Goal: Task Accomplishment & Management: Manage account settings

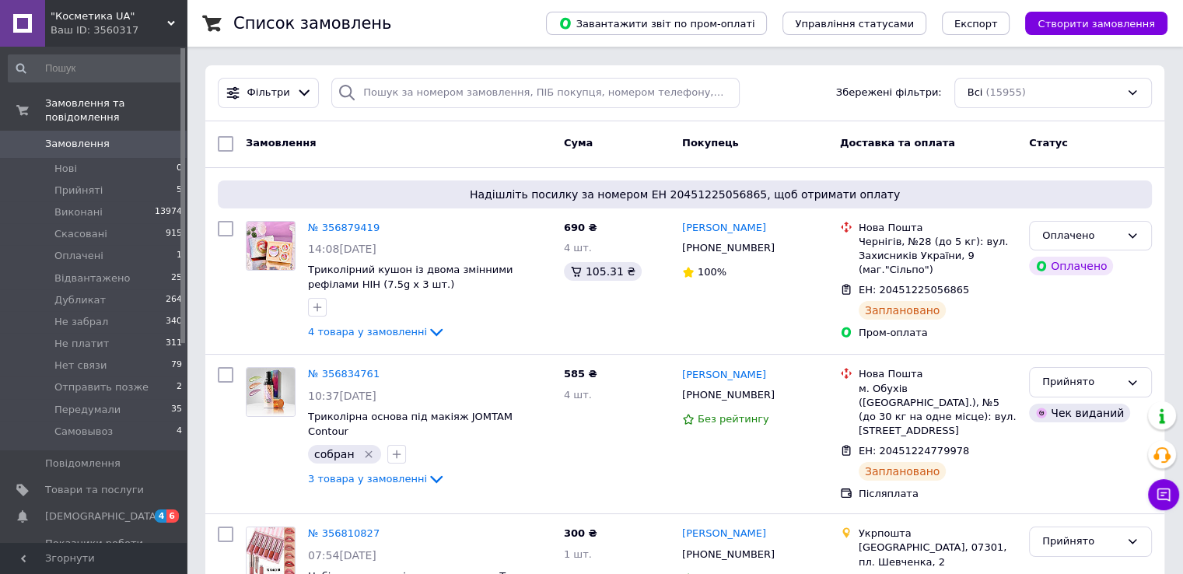
click at [170, 22] on icon at bounding box center [171, 23] width 8 height 8
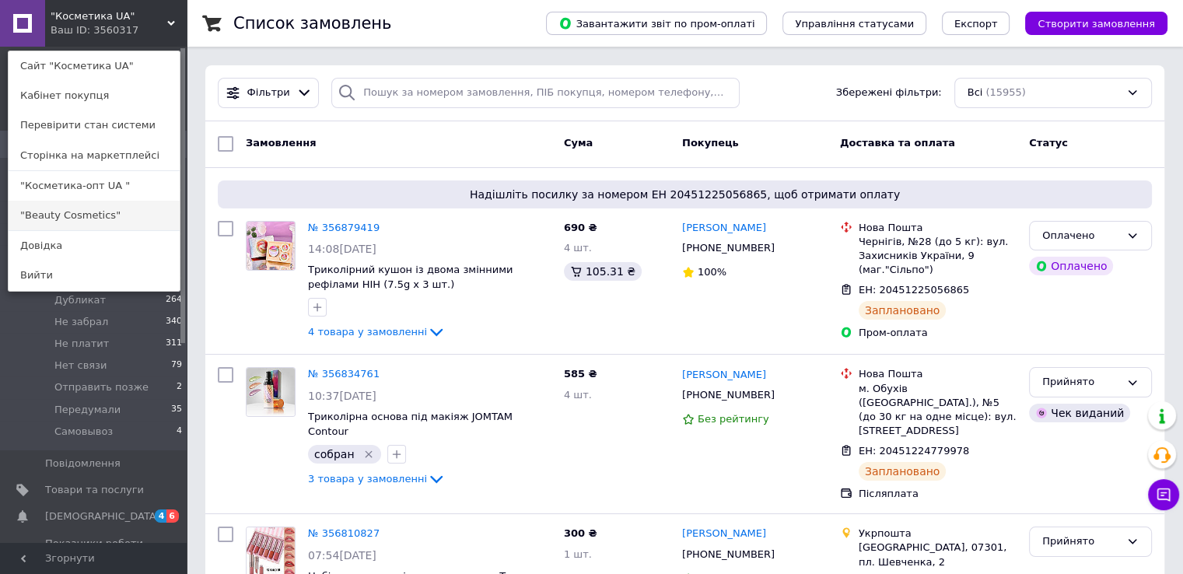
click at [119, 215] on link ""Beauty Cosmetics"" at bounding box center [94, 216] width 171 height 30
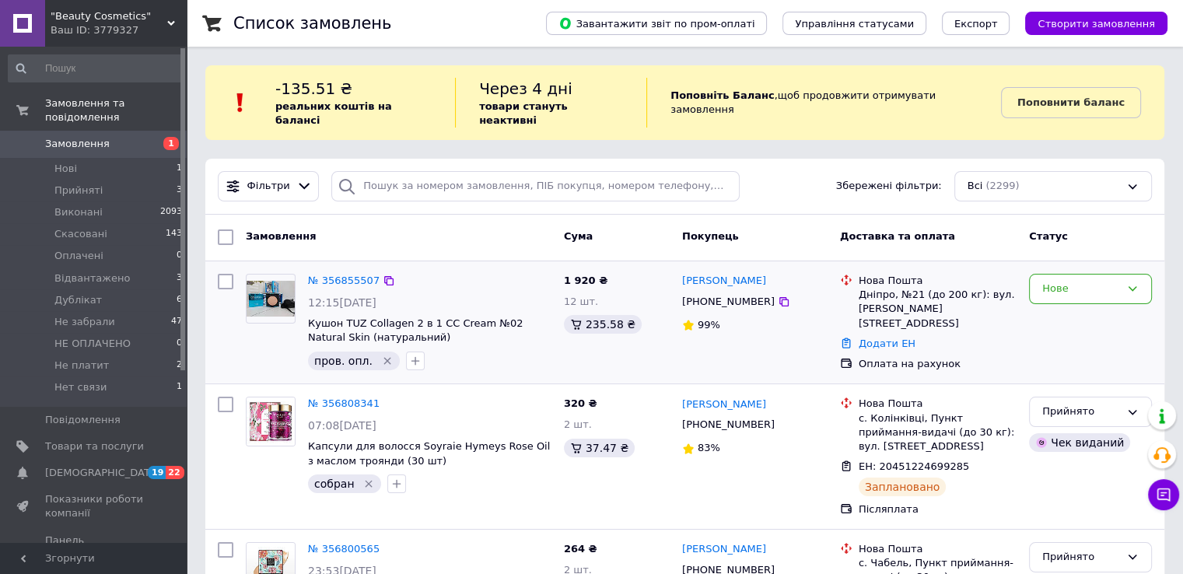
click at [345, 273] on div "№ 356855507" at bounding box center [343, 281] width 75 height 18
drag, startPoint x: 379, startPoint y: 347, endPoint x: 375, endPoint y: 355, distance: 9.4
click at [383, 357] on icon "Видалити мітку" at bounding box center [386, 360] width 7 height 7
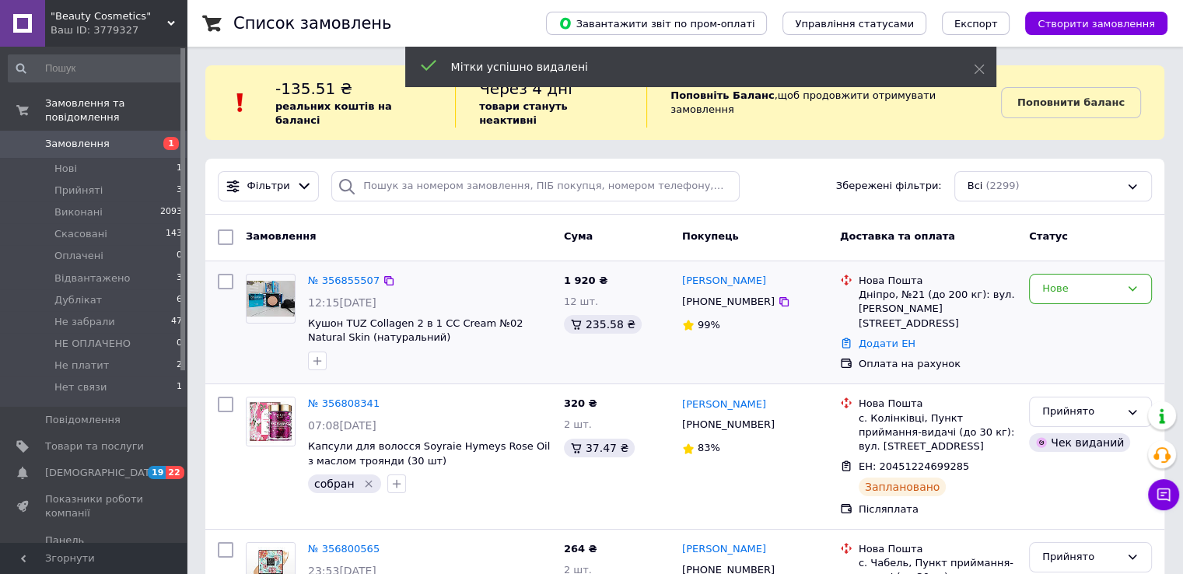
click at [315, 275] on link "№ 356855507" at bounding box center [344, 281] width 72 height 12
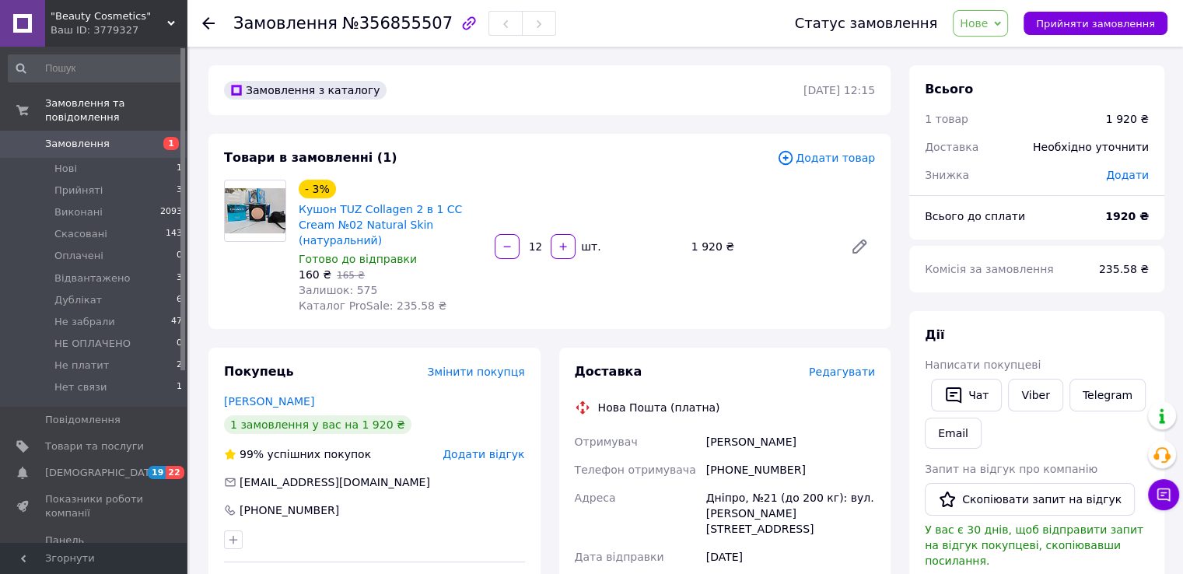
click at [988, 26] on span "Нове" at bounding box center [974, 23] width 28 height 12
click at [1003, 124] on li "Оплачено" at bounding box center [1000, 124] width 92 height 23
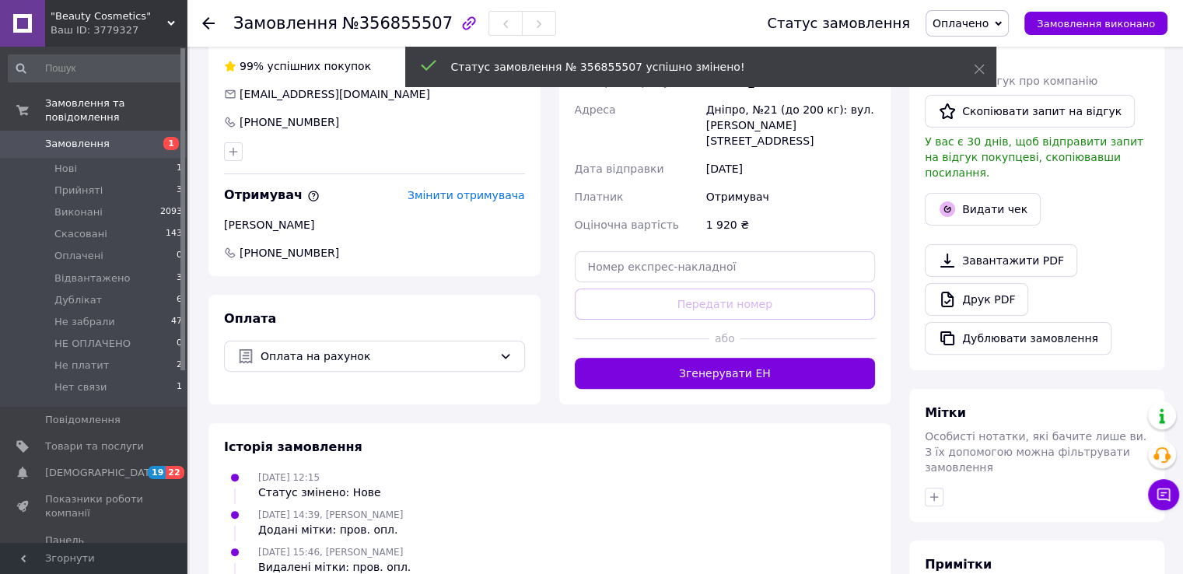
scroll to position [389, 0]
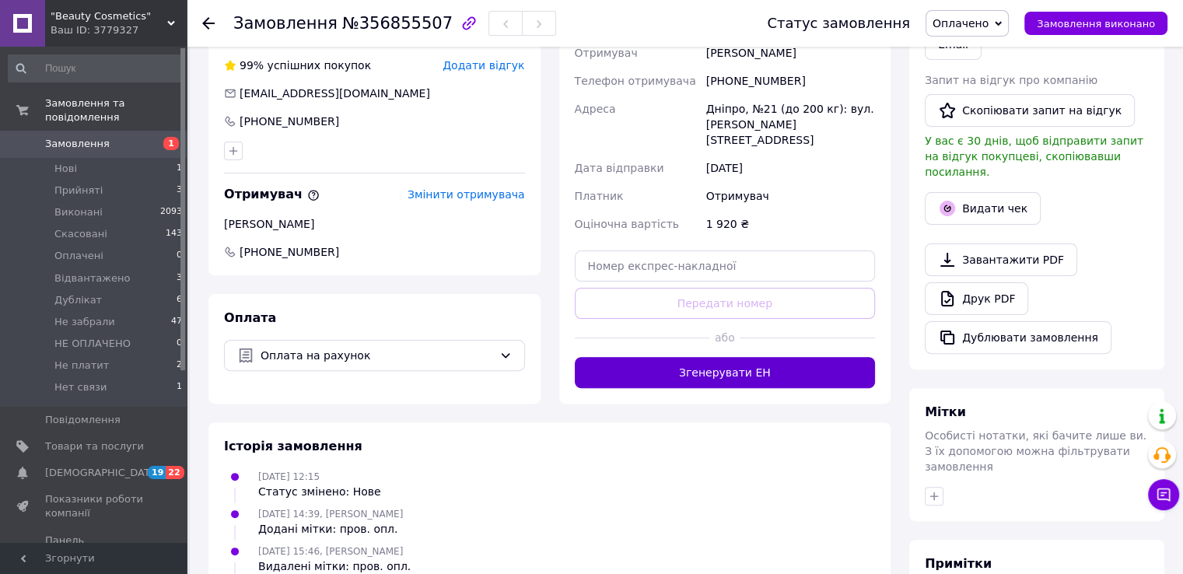
click at [750, 357] on button "Згенерувати ЕН" at bounding box center [725, 372] width 301 height 31
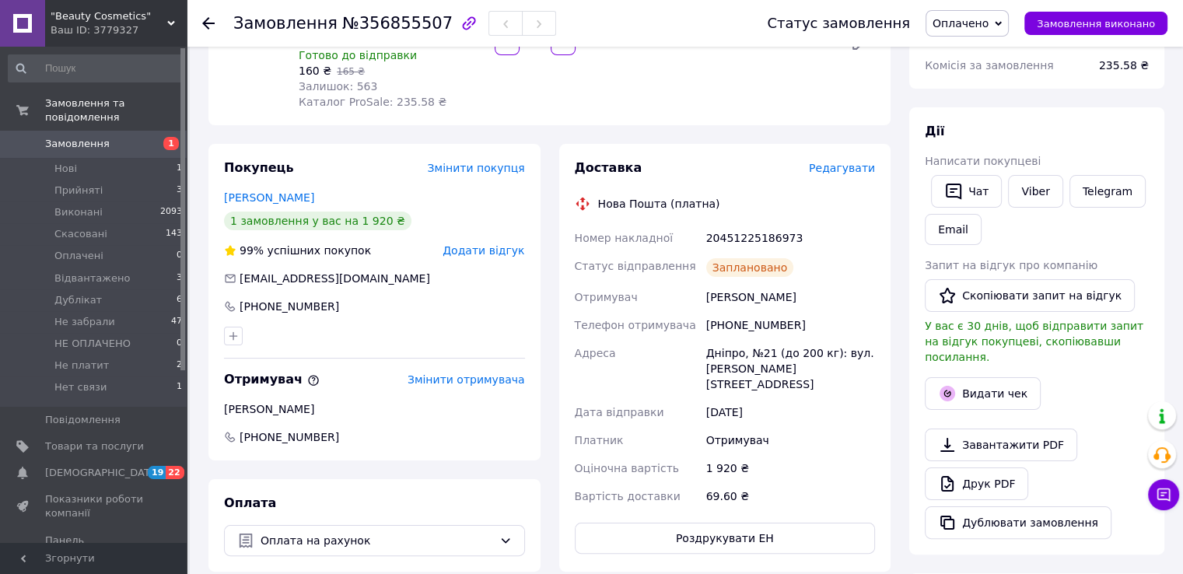
scroll to position [156, 0]
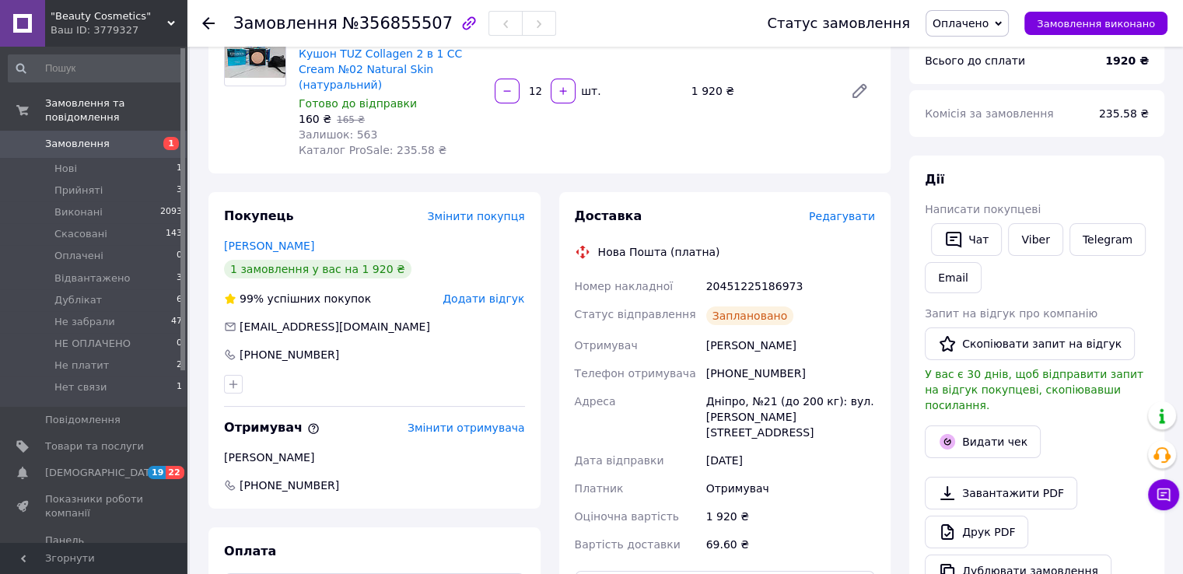
click at [740, 272] on div "20451225186973" at bounding box center [790, 286] width 175 height 28
copy div "20451225186973"
click at [1038, 239] on link "Viber" at bounding box center [1035, 239] width 54 height 33
click at [32, 137] on span at bounding box center [22, 144] width 45 height 14
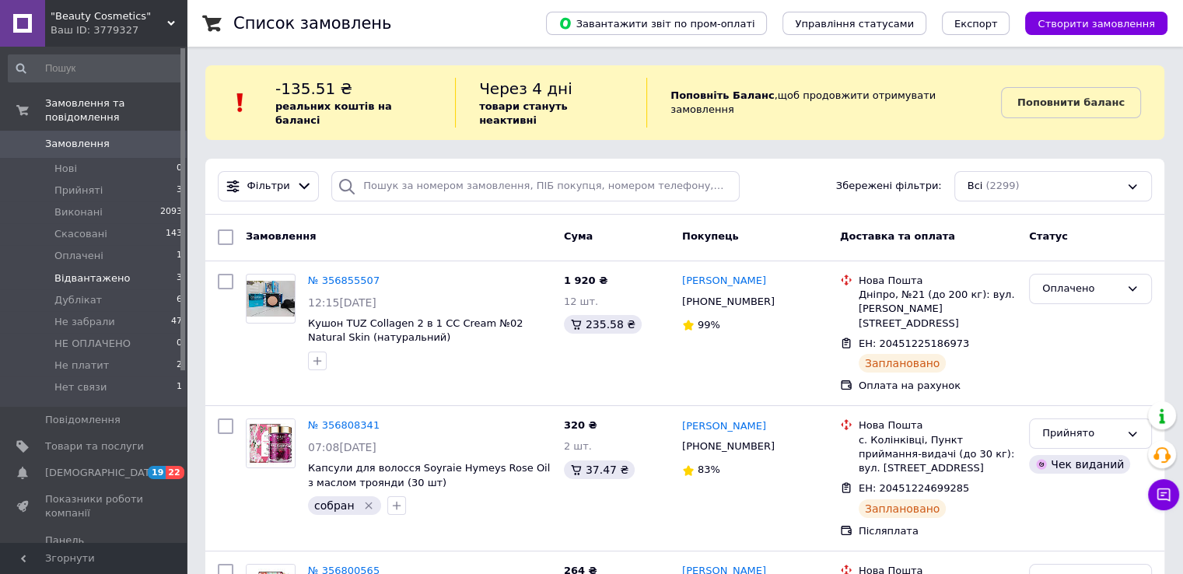
click at [72, 271] on span "Відвантажено" at bounding box center [91, 278] width 75 height 14
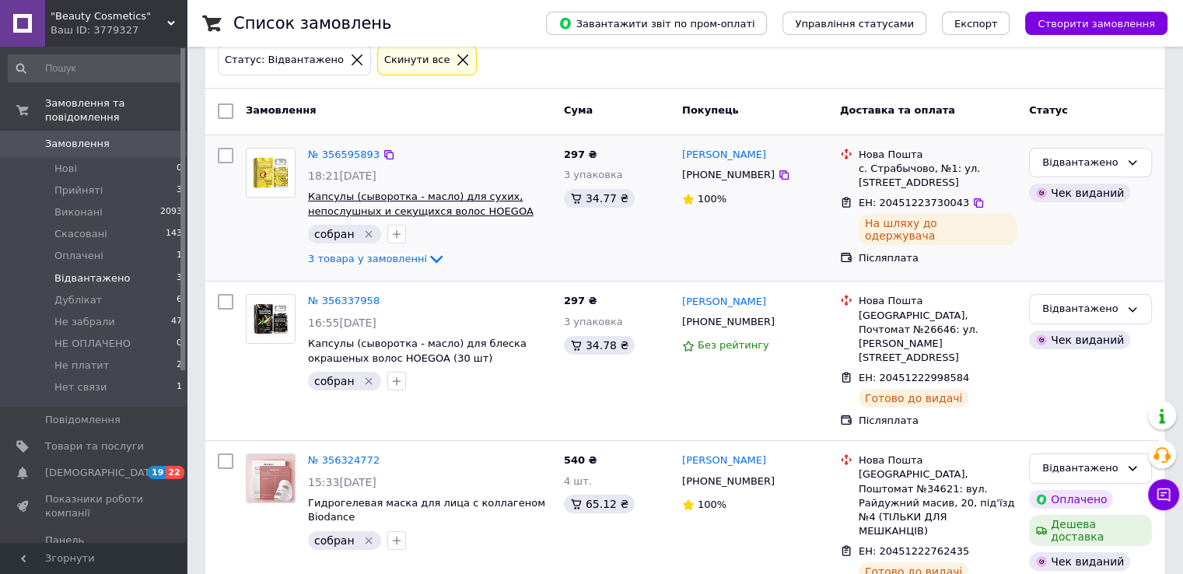
scroll to position [183, 0]
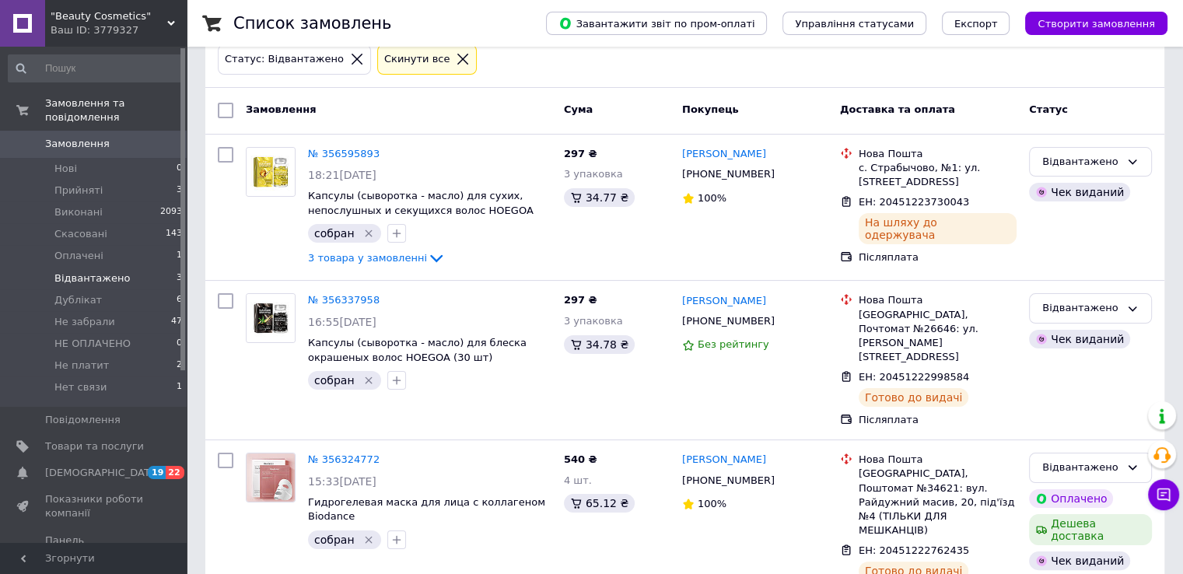
click at [169, 19] on icon at bounding box center [171, 23] width 8 height 8
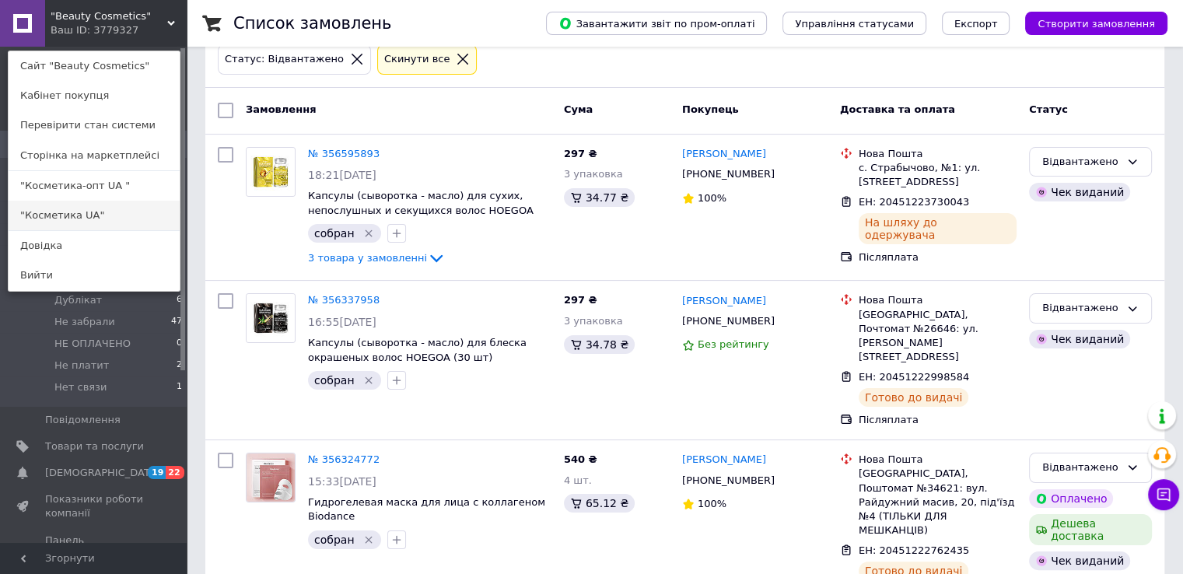
click at [95, 225] on link ""Косметика UA"" at bounding box center [94, 216] width 171 height 30
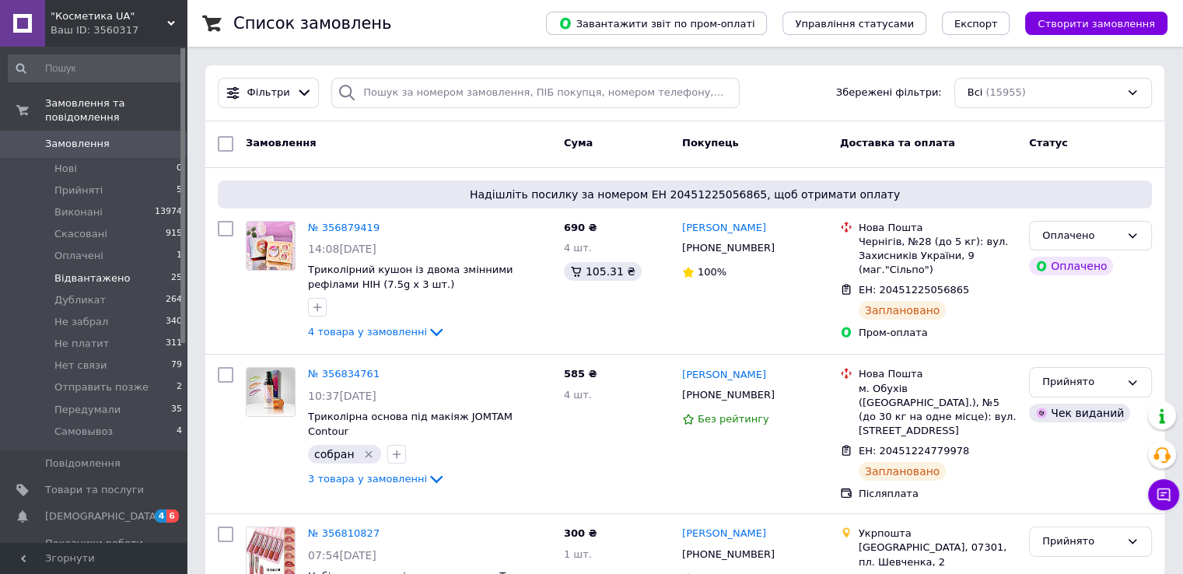
click at [72, 271] on span "Відвантажено" at bounding box center [91, 278] width 75 height 14
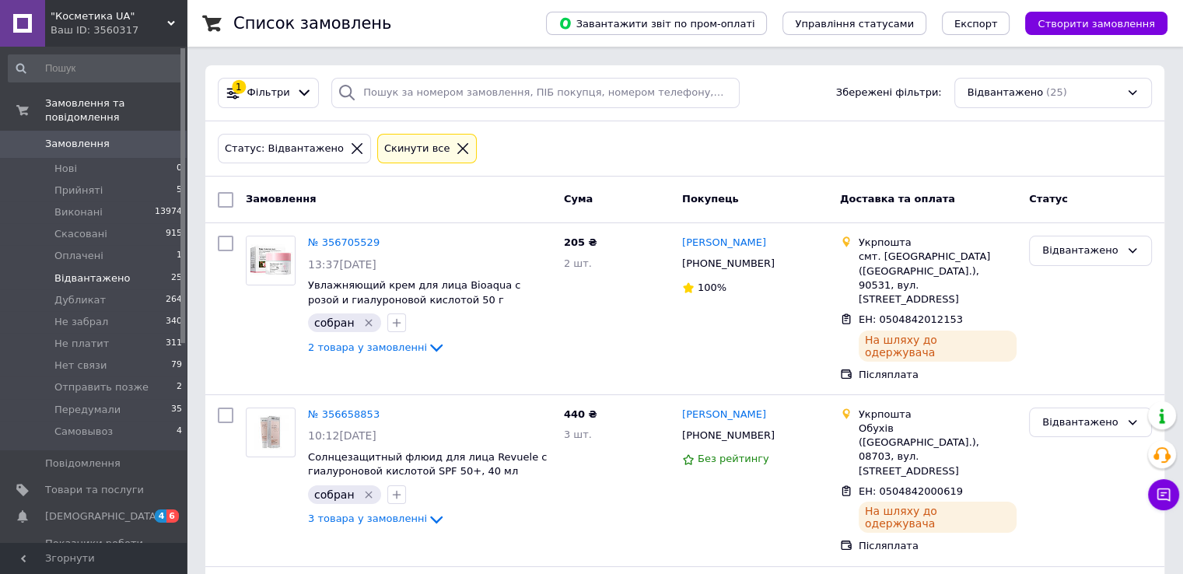
click at [46, 137] on span "Замовлення" at bounding box center [77, 144] width 65 height 14
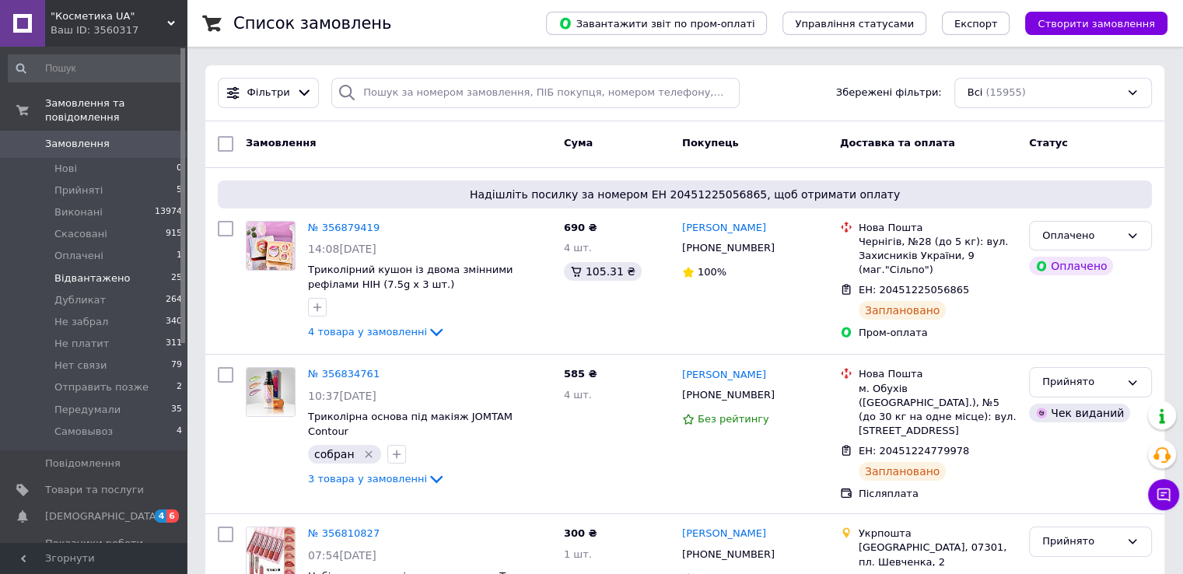
click at [65, 271] on span "Відвантажено" at bounding box center [91, 278] width 75 height 14
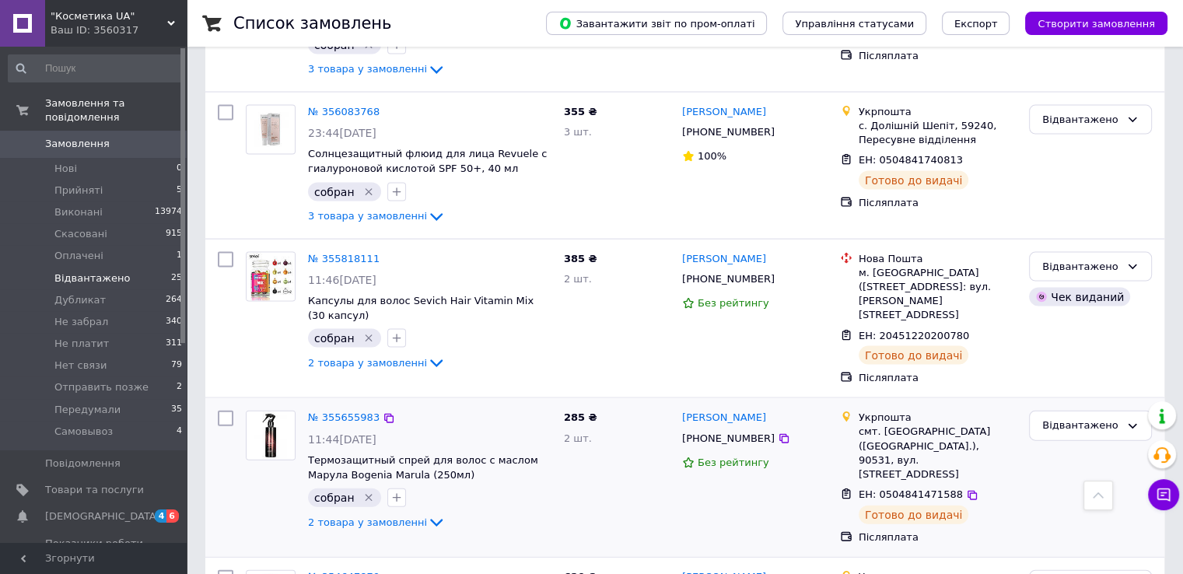
scroll to position [3311, 0]
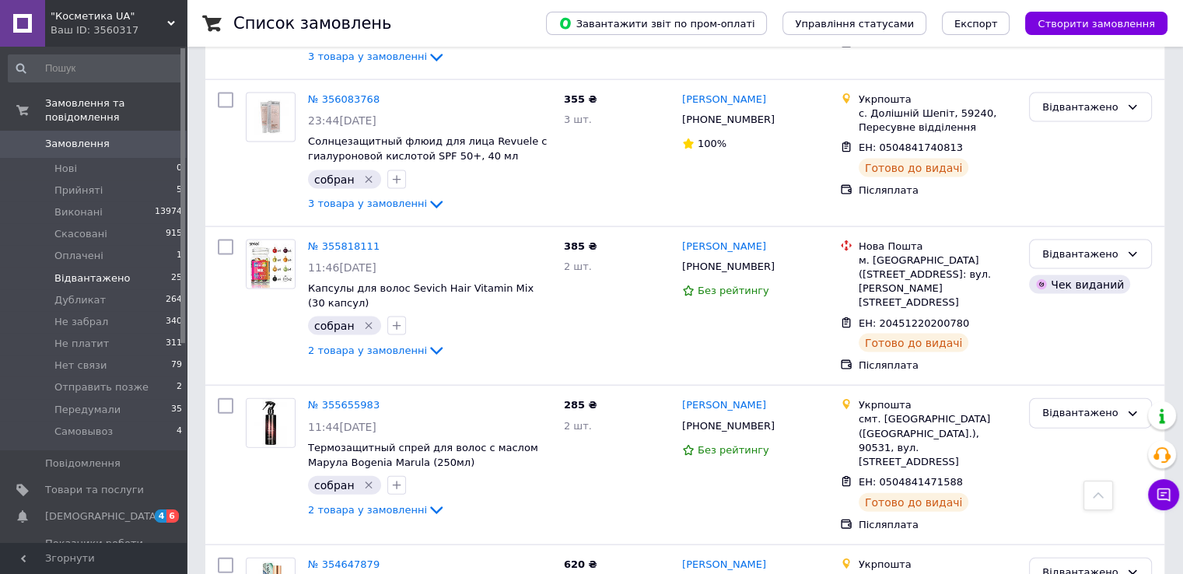
click at [47, 137] on span "Замовлення" at bounding box center [77, 144] width 65 height 14
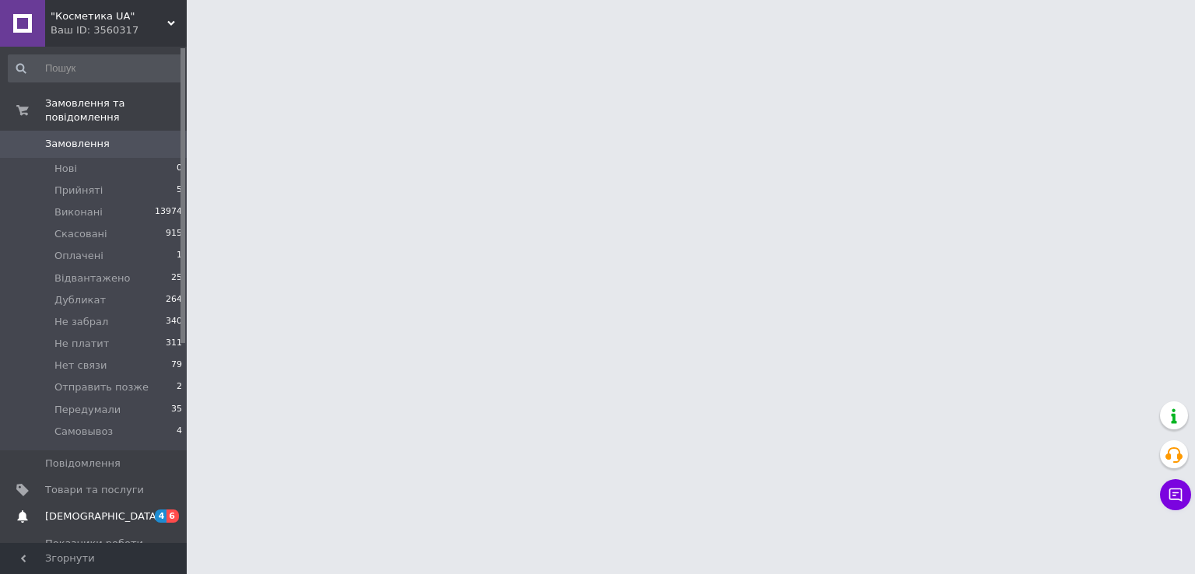
click at [84, 509] on span "[DEMOGRAPHIC_DATA]" at bounding box center [102, 516] width 115 height 14
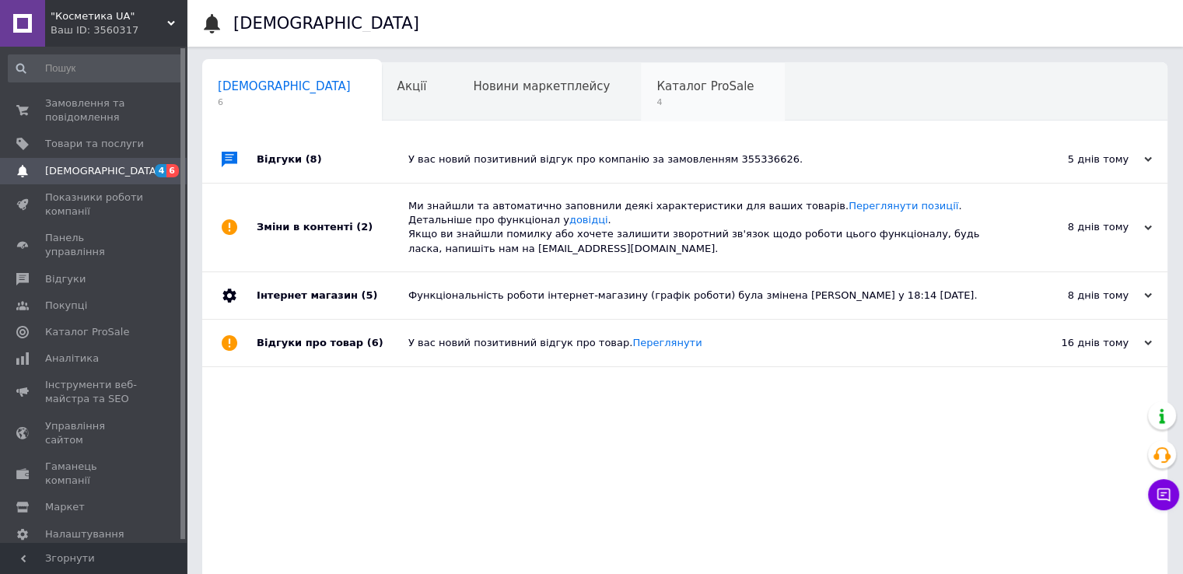
click at [656, 79] on span "Каталог ProSale" at bounding box center [704, 86] width 97 height 14
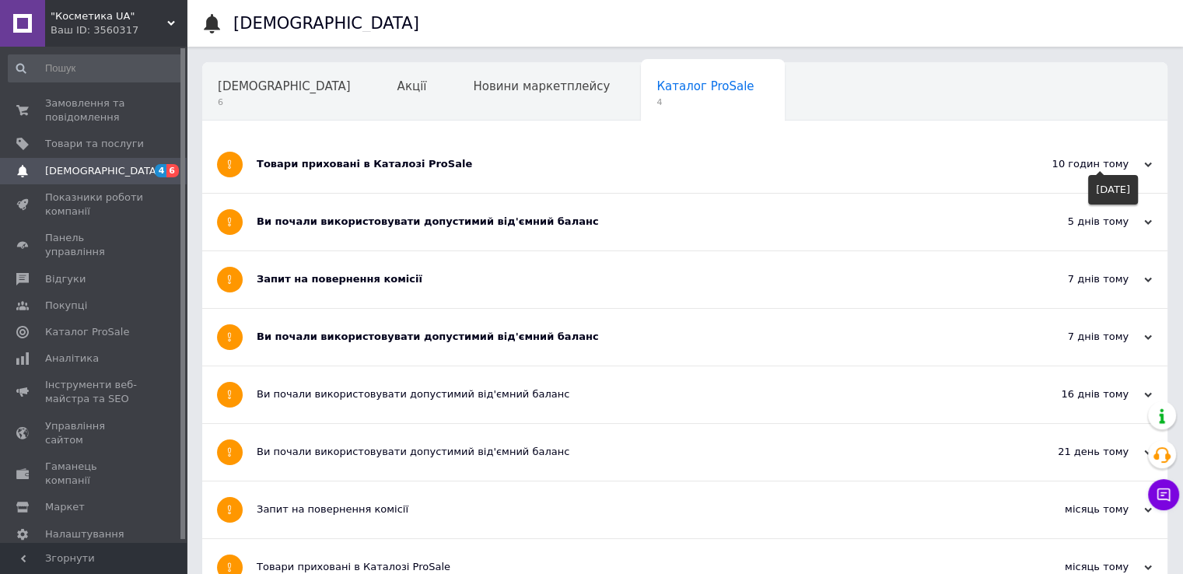
click at [1149, 160] on div "10 годин тому" at bounding box center [1074, 164] width 156 height 14
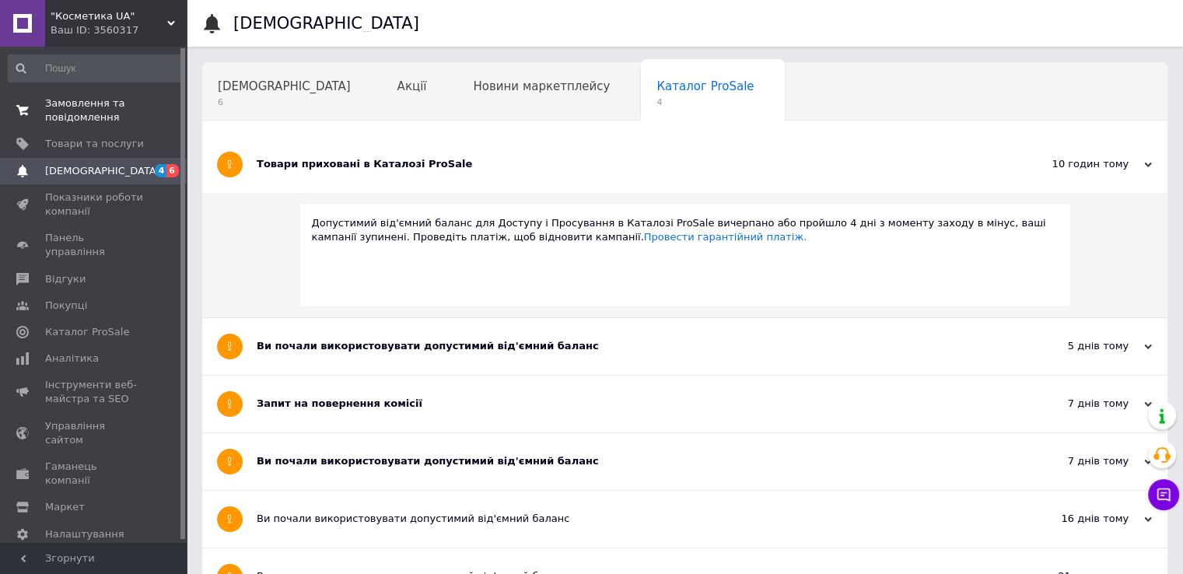
click at [56, 99] on span "Замовлення та повідомлення" at bounding box center [94, 110] width 99 height 28
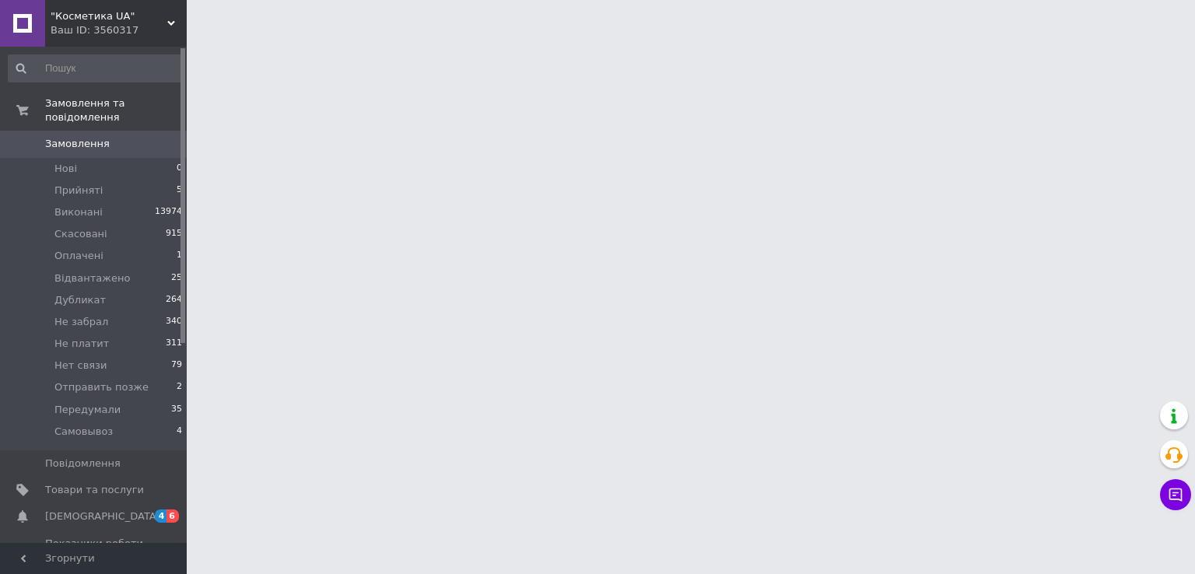
click at [46, 137] on span "Замовлення" at bounding box center [77, 144] width 65 height 14
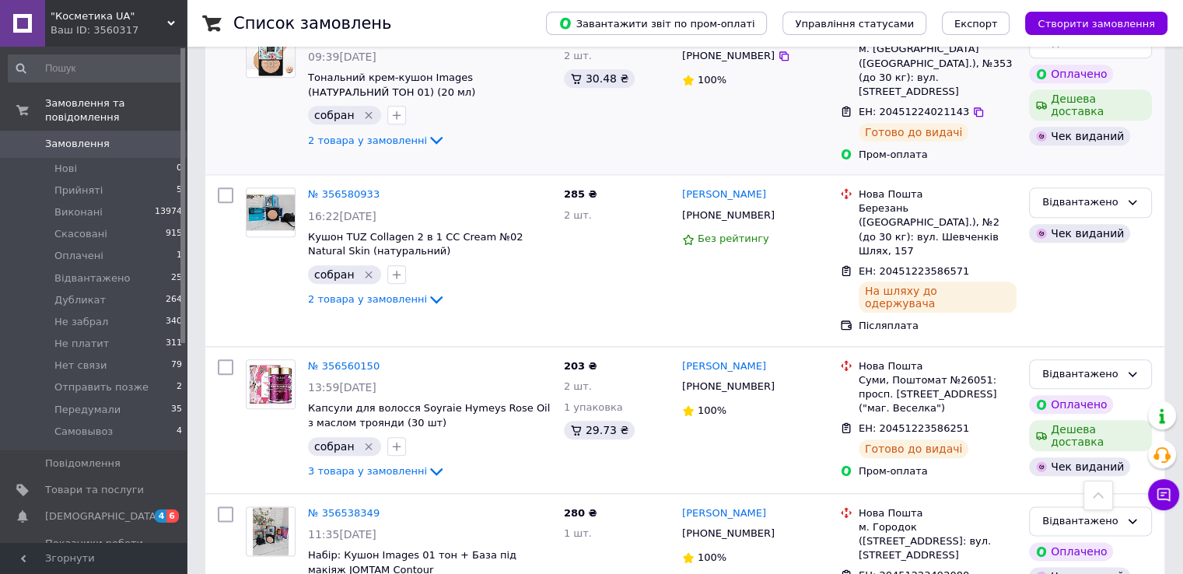
scroll to position [1867, 0]
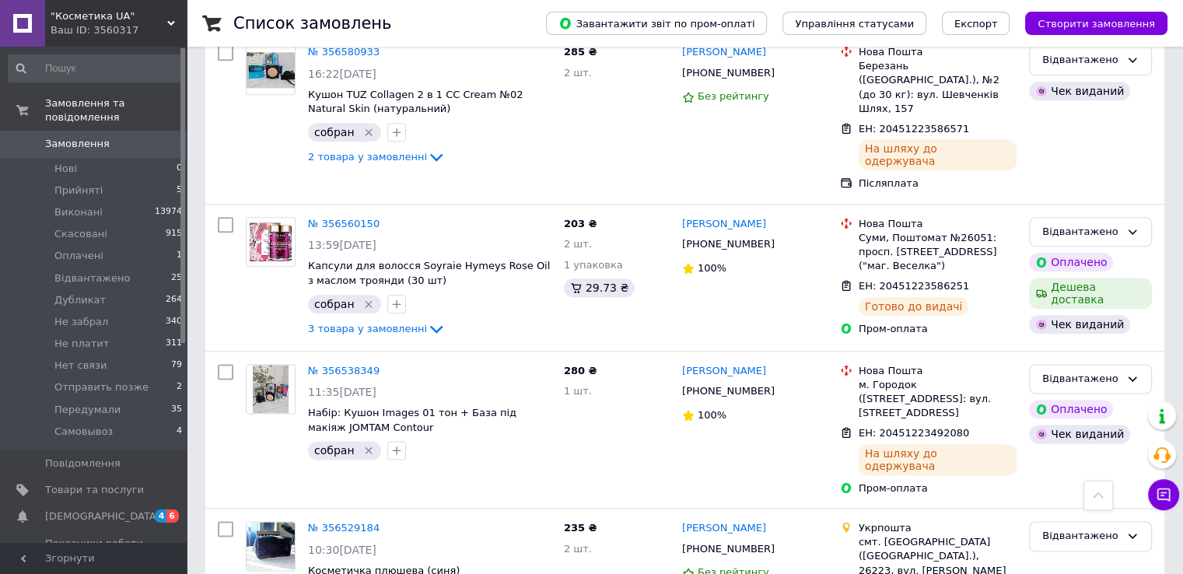
click at [57, 137] on span "Замовлення" at bounding box center [77, 144] width 65 height 14
